Goal: Transaction & Acquisition: Purchase product/service

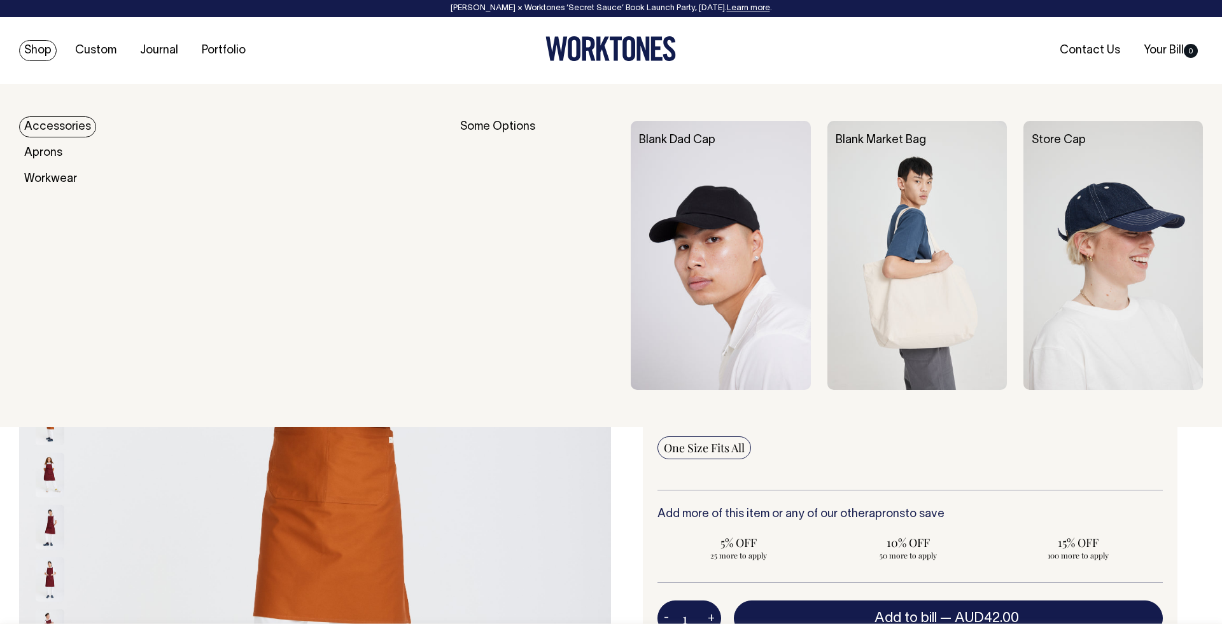
scroll to position [1, 0]
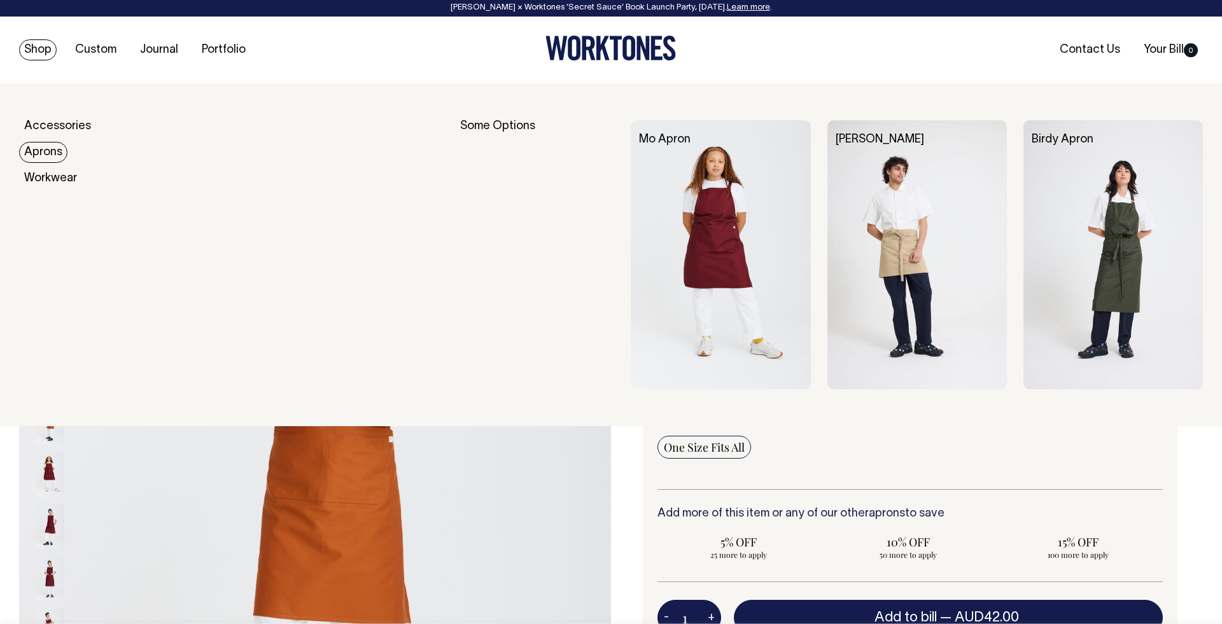
click at [60, 154] on link "Aprons" at bounding box center [43, 152] width 48 height 21
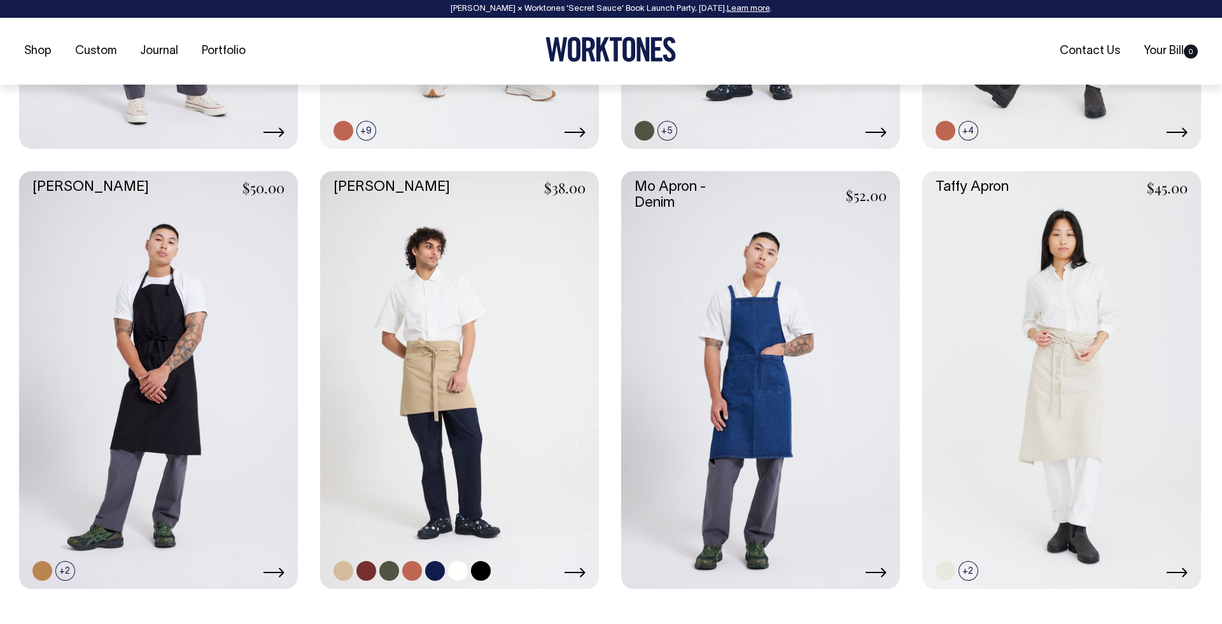
click at [463, 319] on link at bounding box center [459, 380] width 279 height 418
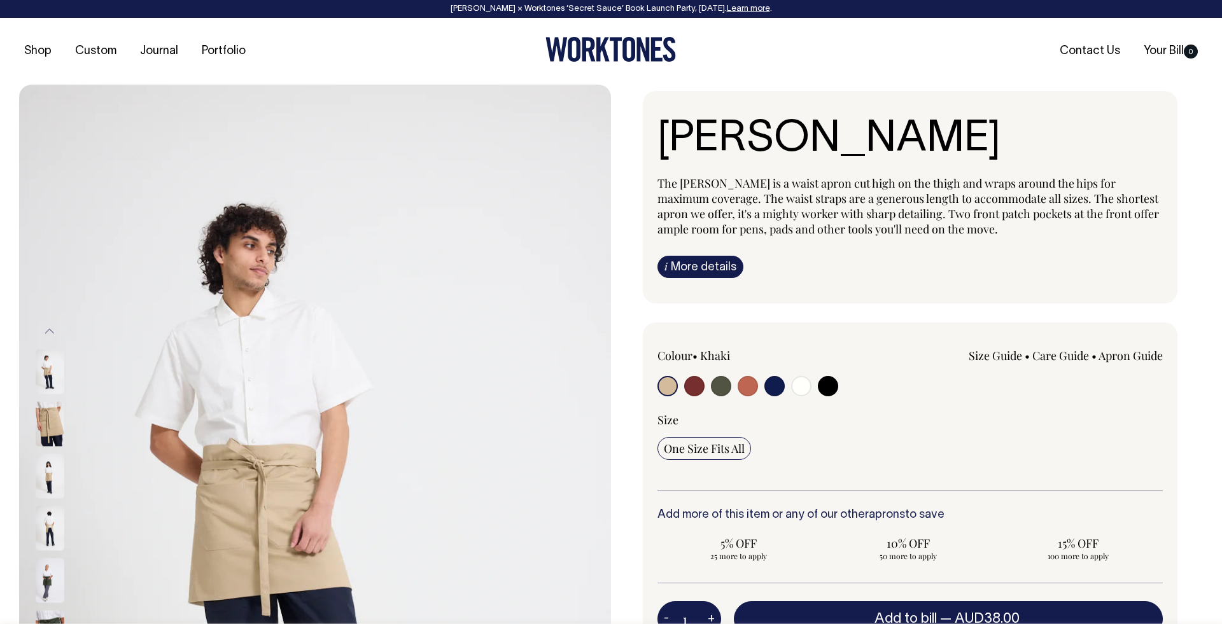
click at [748, 389] on input "radio" at bounding box center [747, 386] width 20 height 20
radio input "true"
select select "Rust"
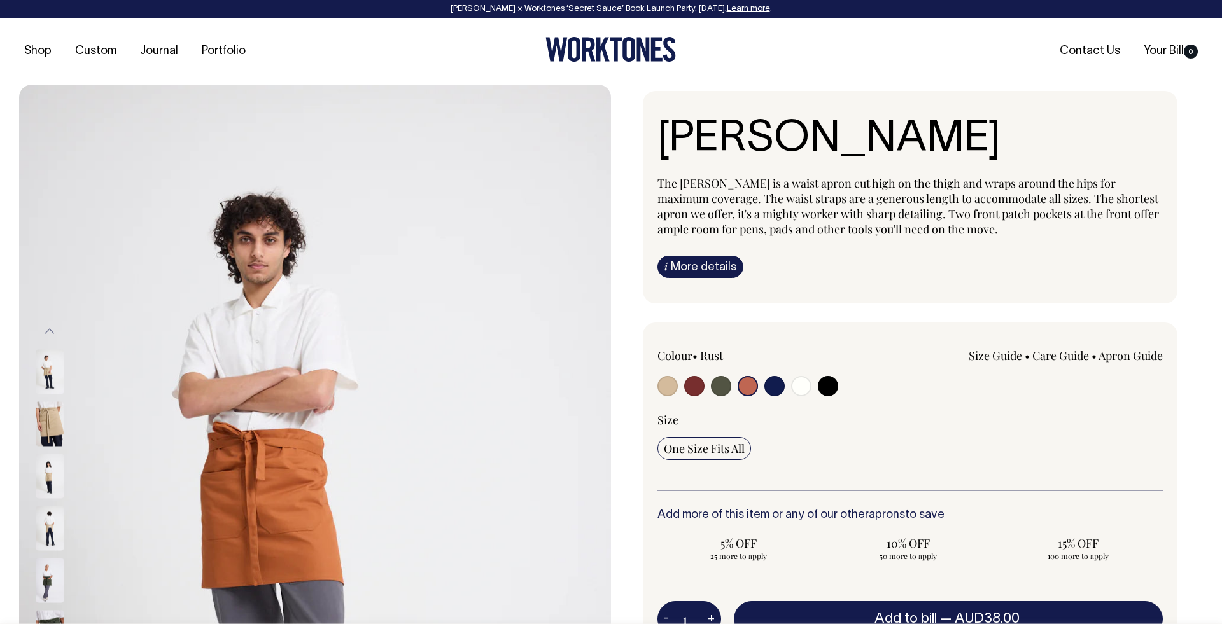
click at [748, 388] on input "radio" at bounding box center [747, 386] width 20 height 20
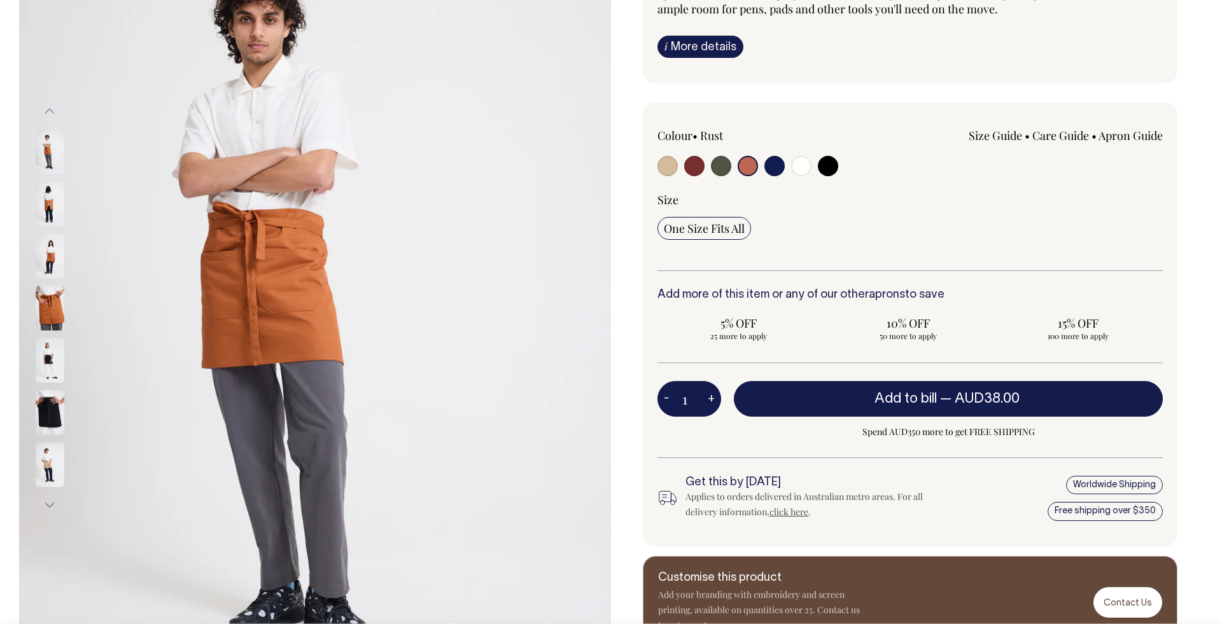
scroll to position [221, 0]
